Goal: Check status: Check status

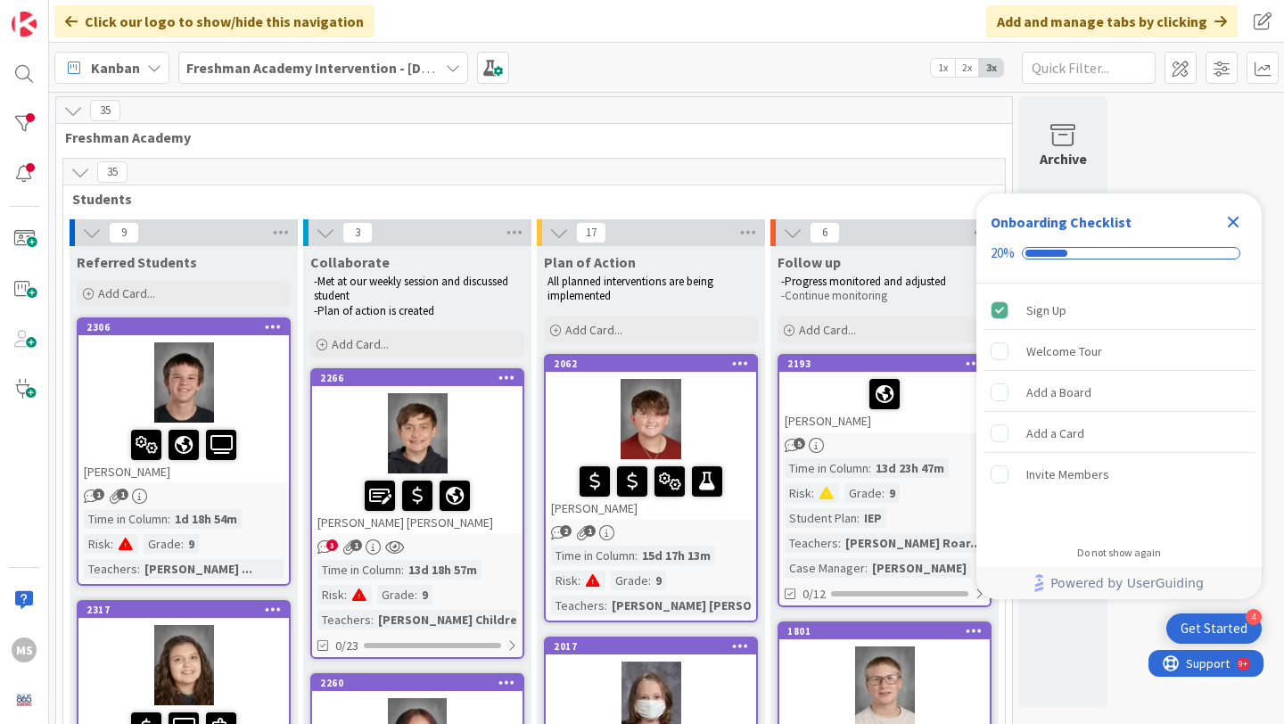
click at [1235, 221] on icon "Close Checklist" at bounding box center [1233, 221] width 21 height 21
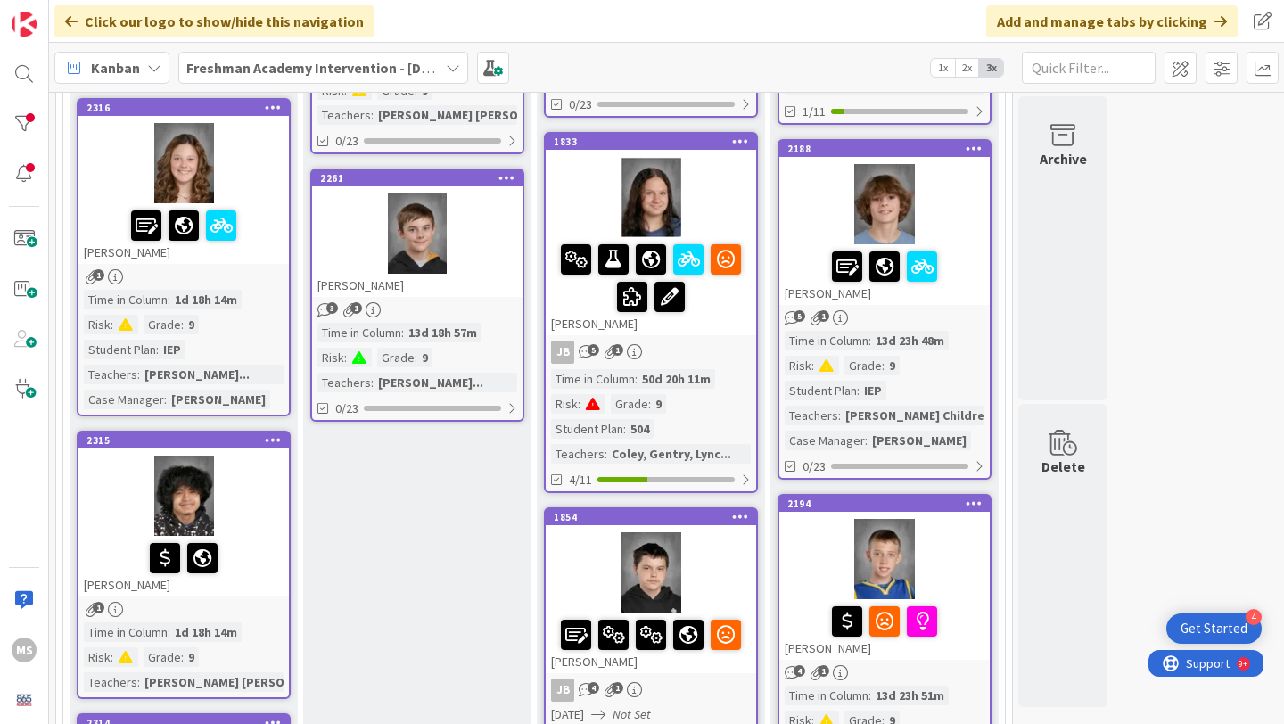
scroll to position [804, 0]
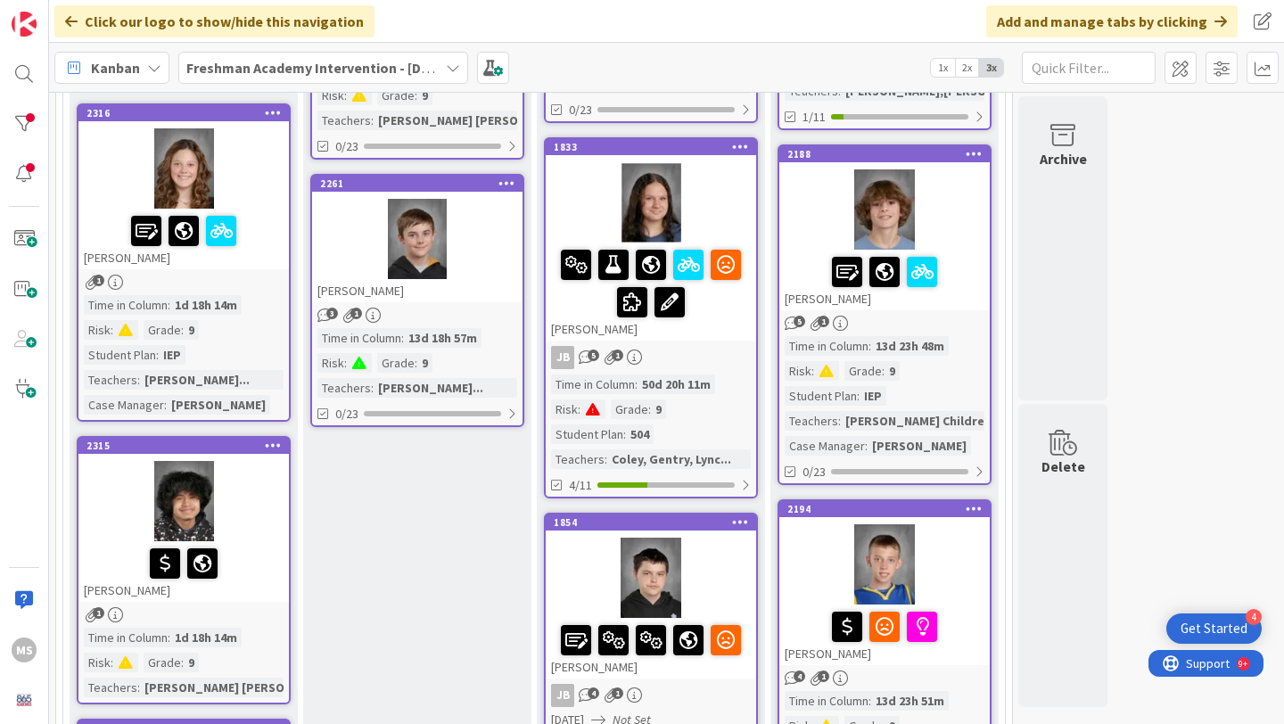
click at [245, 206] on div at bounding box center [183, 168] width 210 height 80
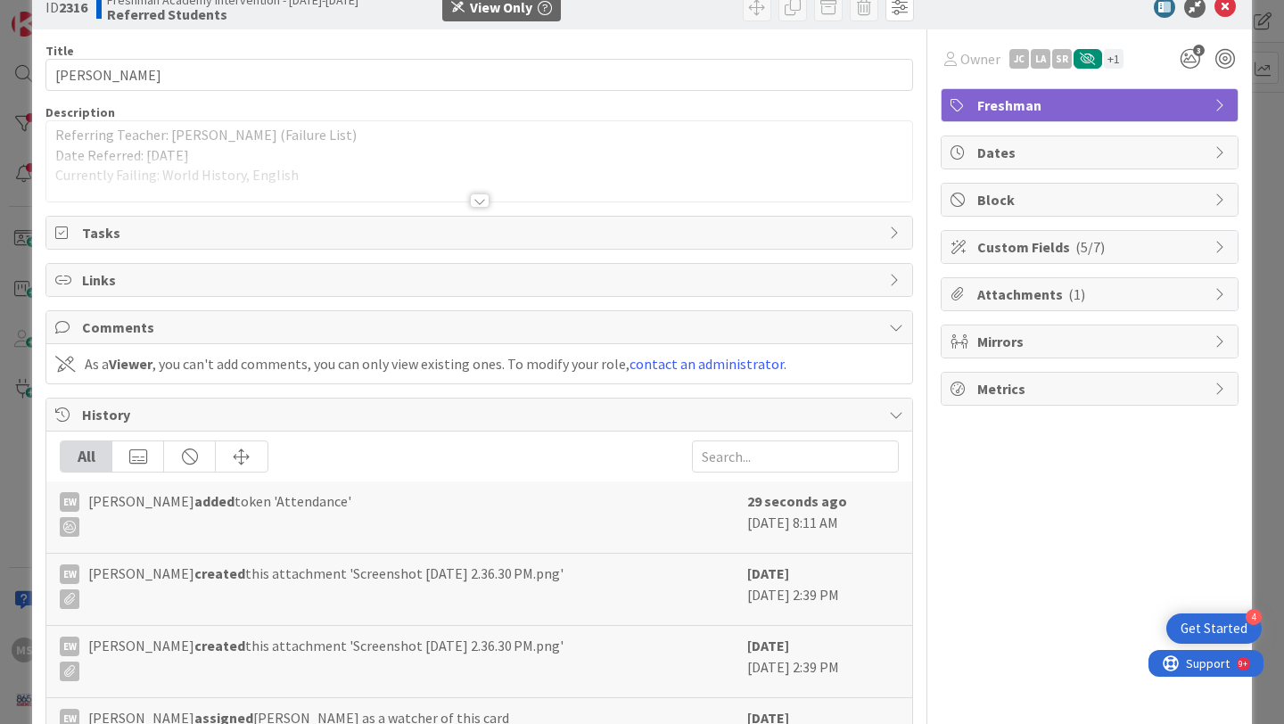
scroll to position [37, 0]
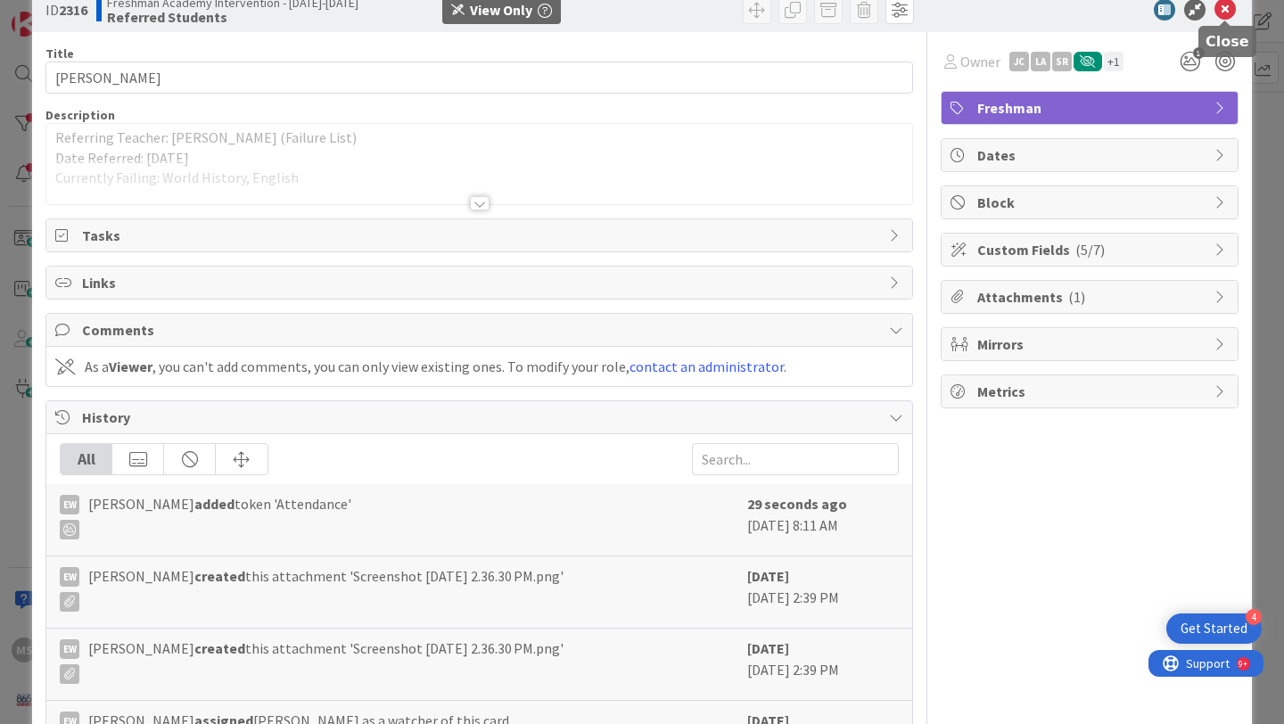
click at [1225, 12] on icon at bounding box center [1225, 9] width 21 height 21
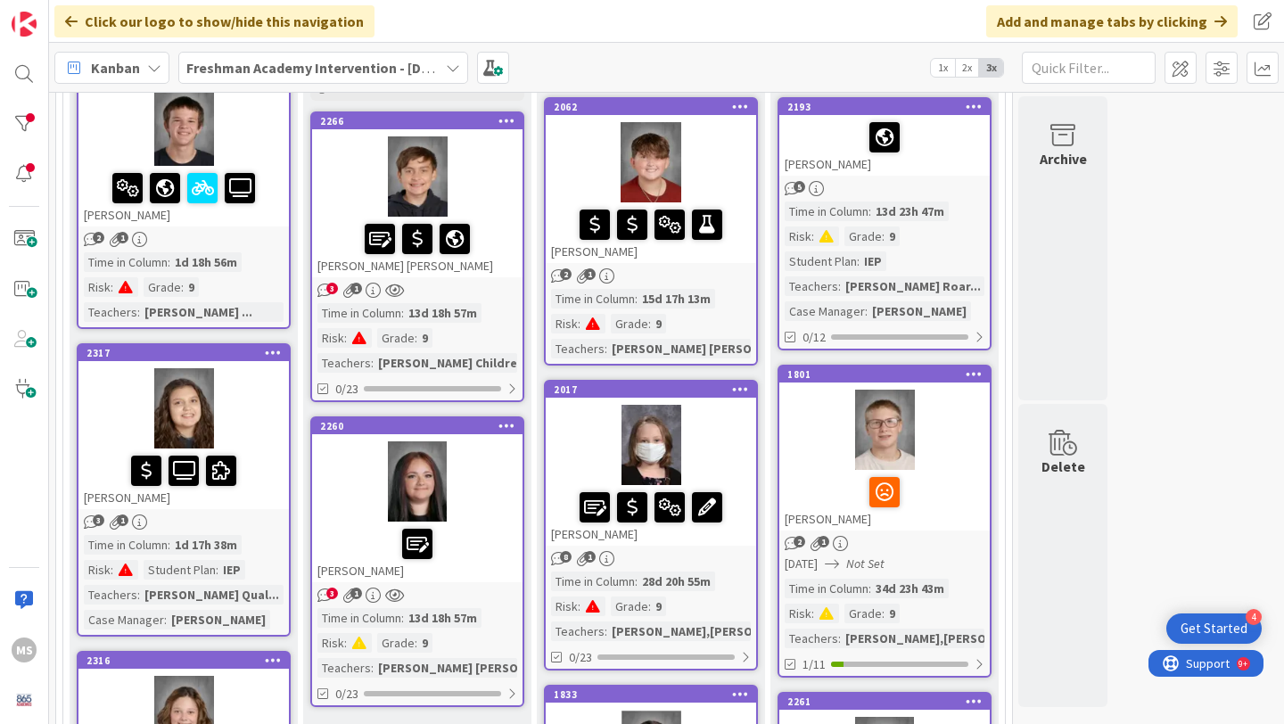
scroll to position [271, 0]
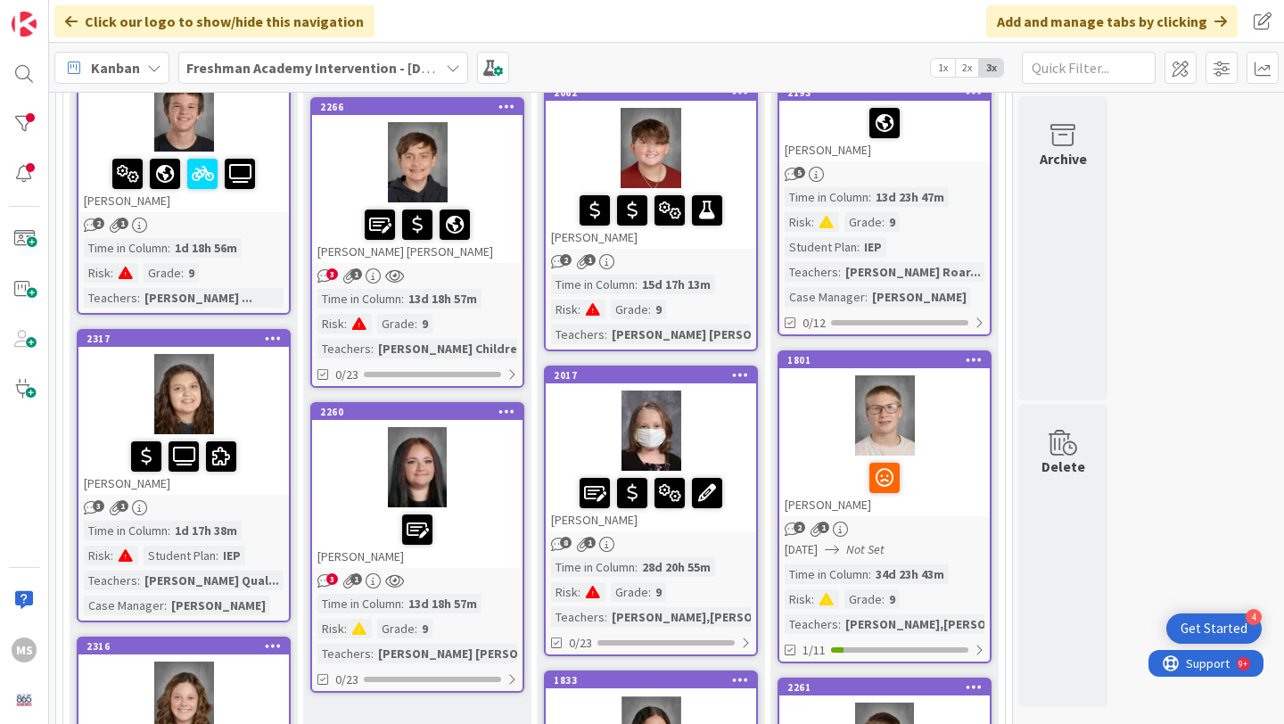
click at [491, 474] on div at bounding box center [417, 467] width 210 height 80
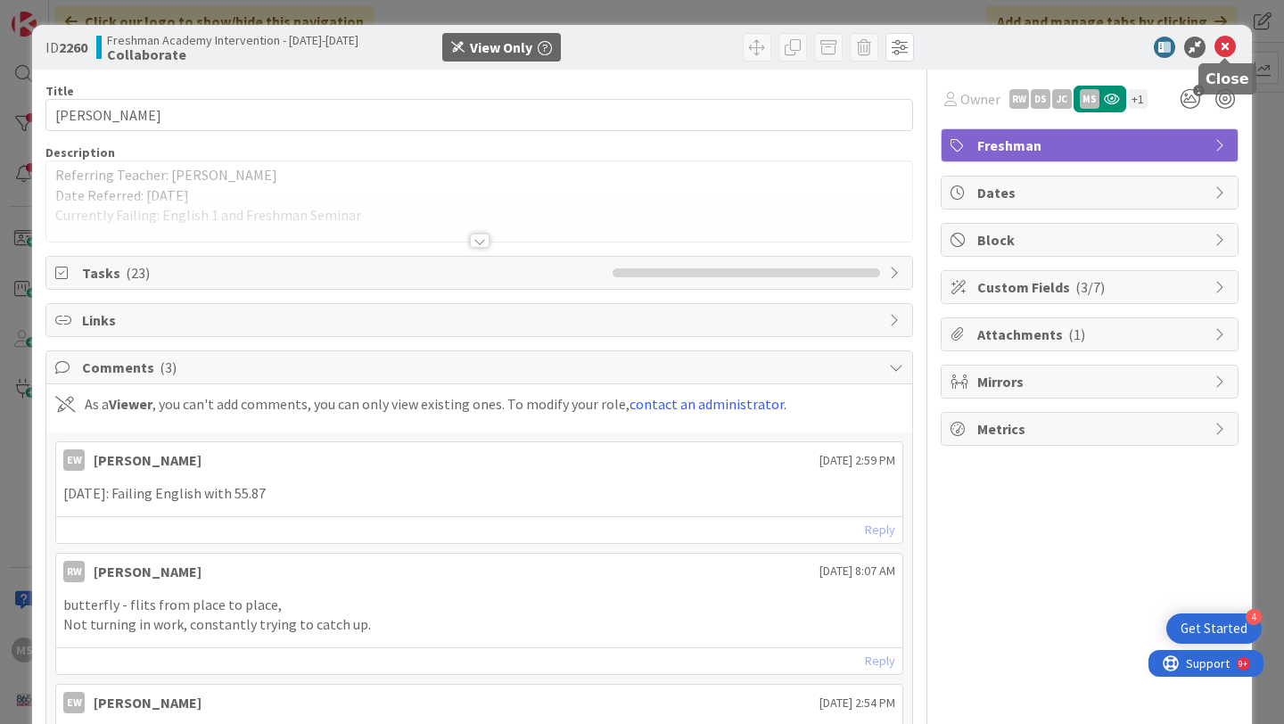
click at [1227, 46] on icon at bounding box center [1225, 47] width 21 height 21
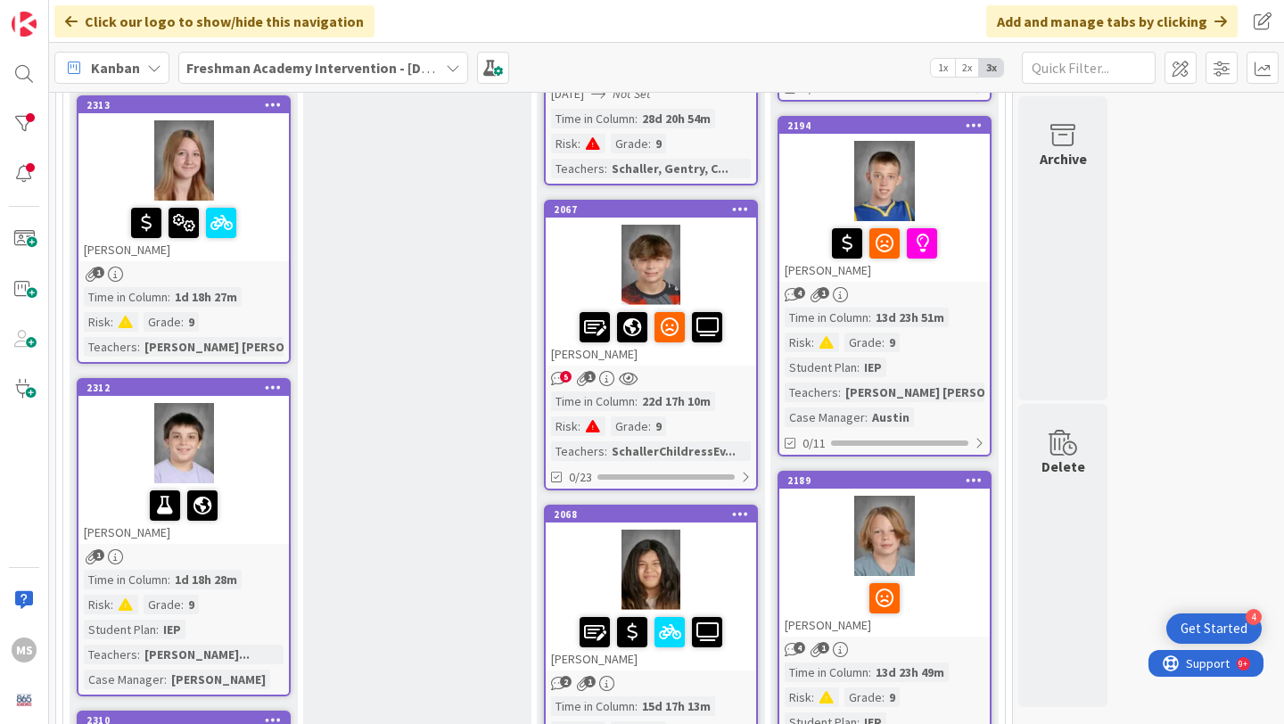
scroll to position [1629, 0]
